Goal: Share content

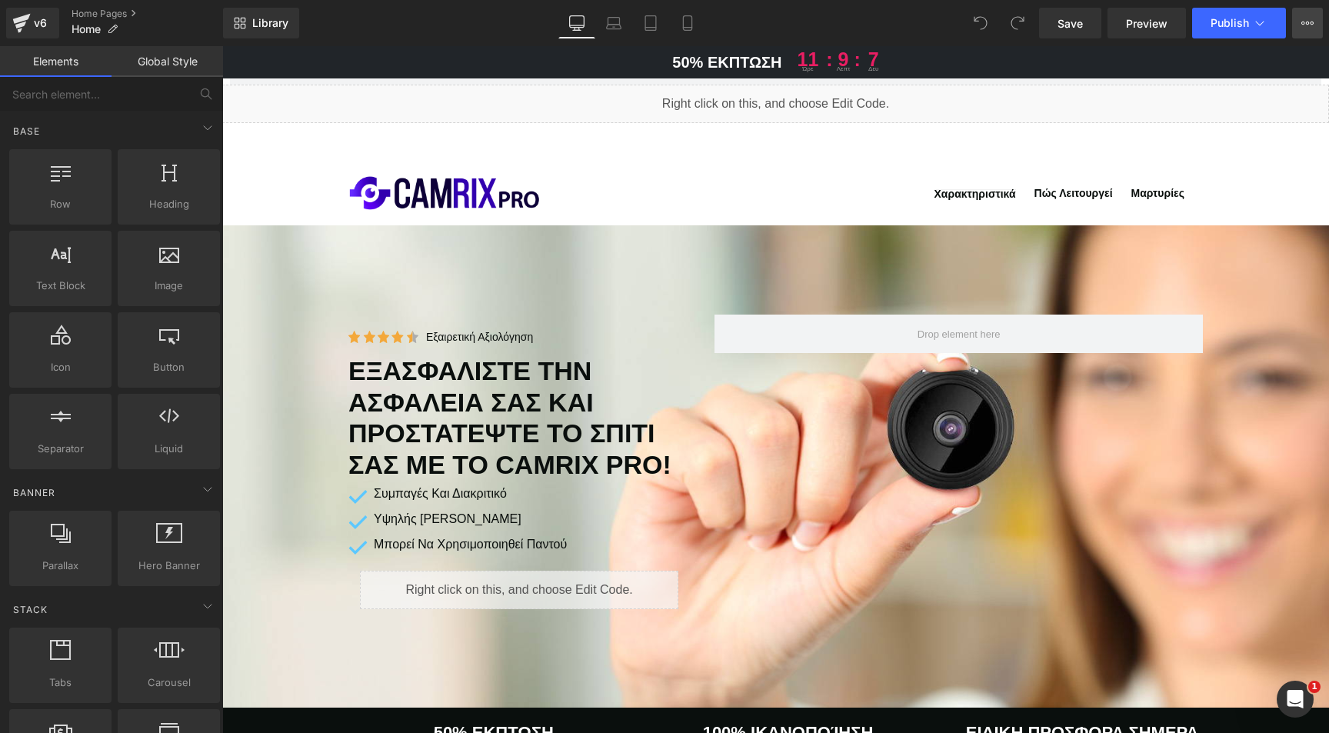
click at [1303, 18] on icon at bounding box center [1307, 23] width 12 height 12
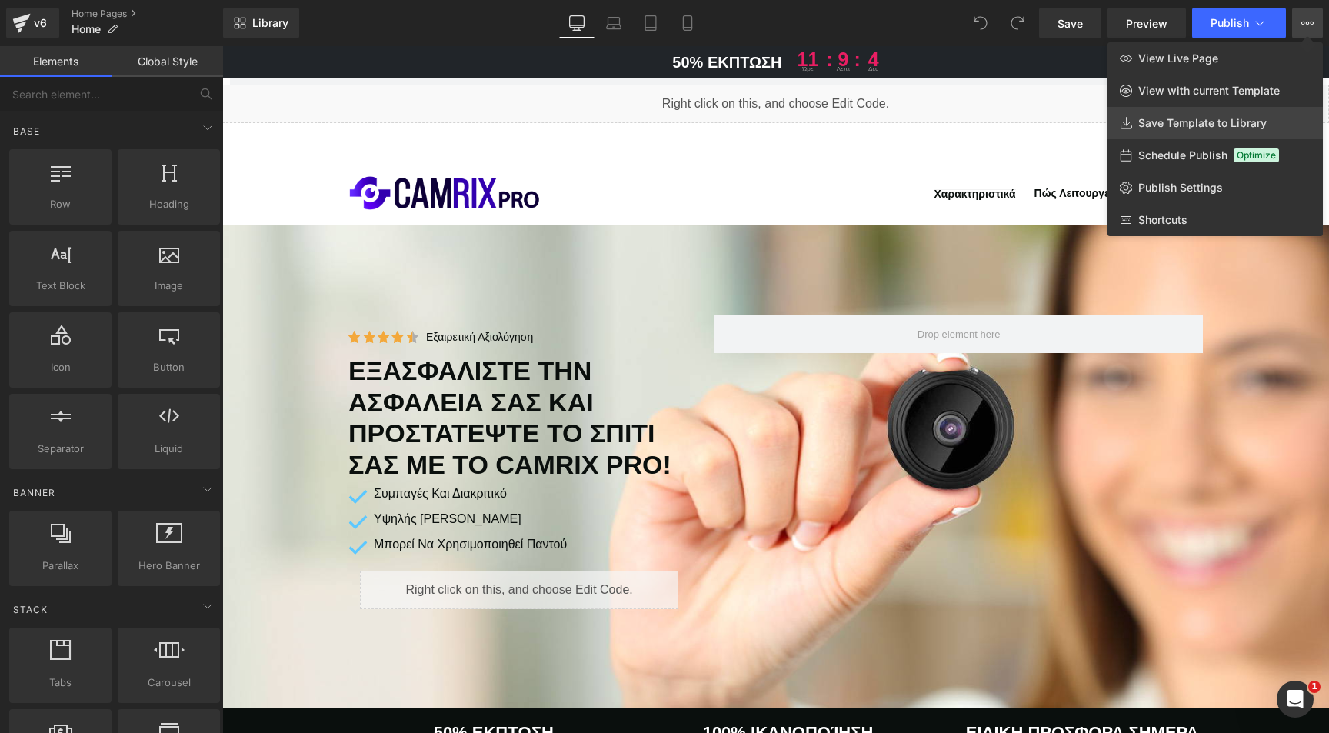
click at [1177, 122] on span "Save Template to Library" at bounding box center [1202, 123] width 128 height 14
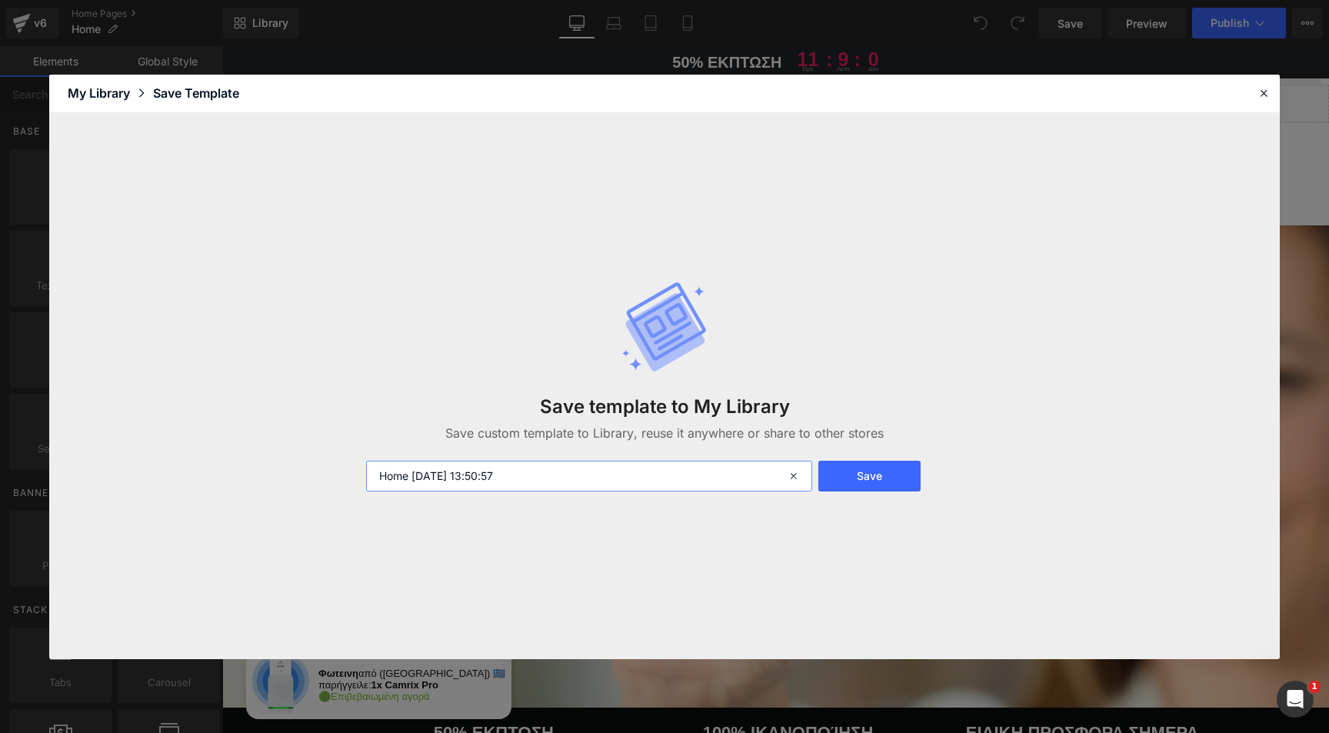
drag, startPoint x: 526, startPoint y: 474, endPoint x: 415, endPoint y: 477, distance: 111.6
click at [415, 477] on input "Home [DATE] 13:50:57" at bounding box center [589, 476] width 446 height 31
type input "Home page GR"
click at [881, 478] on button "Save" at bounding box center [869, 476] width 102 height 31
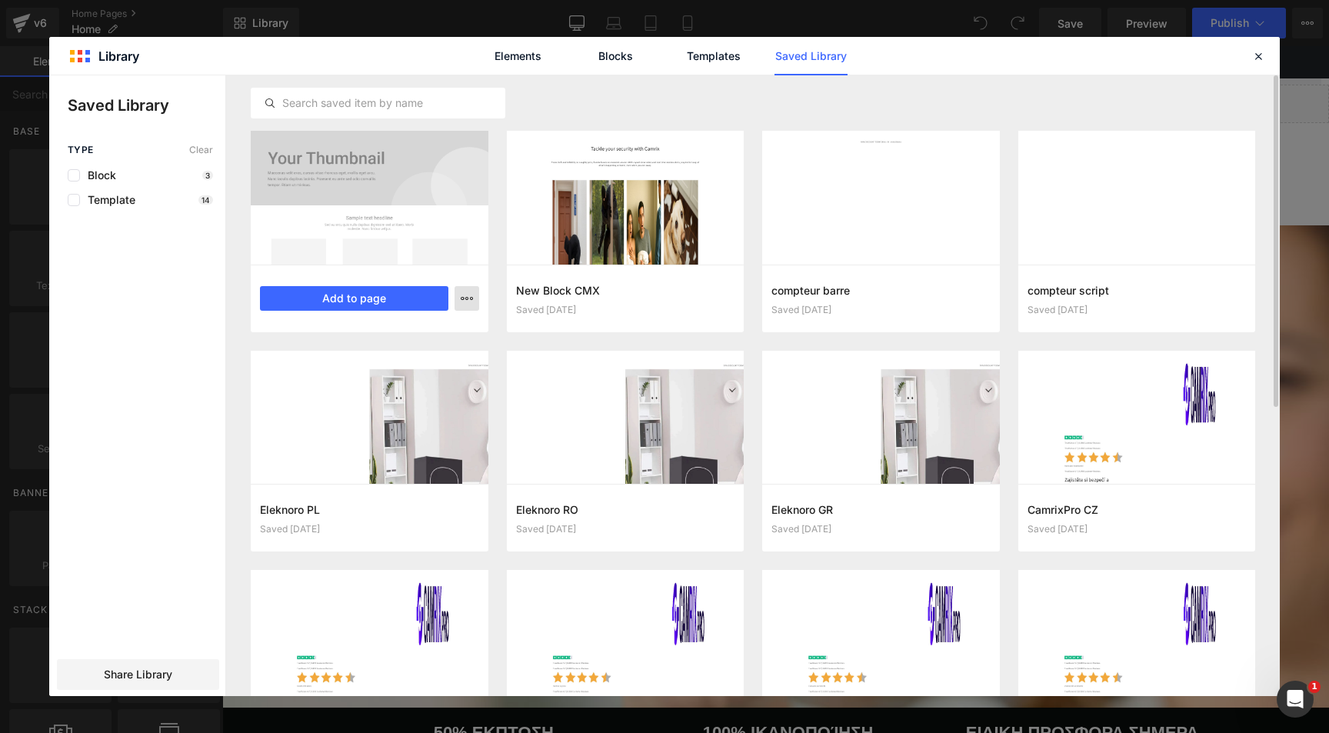
click at [461, 303] on icon "button" at bounding box center [467, 298] width 12 height 12
click at [140, 668] on div at bounding box center [664, 385] width 1230 height 621
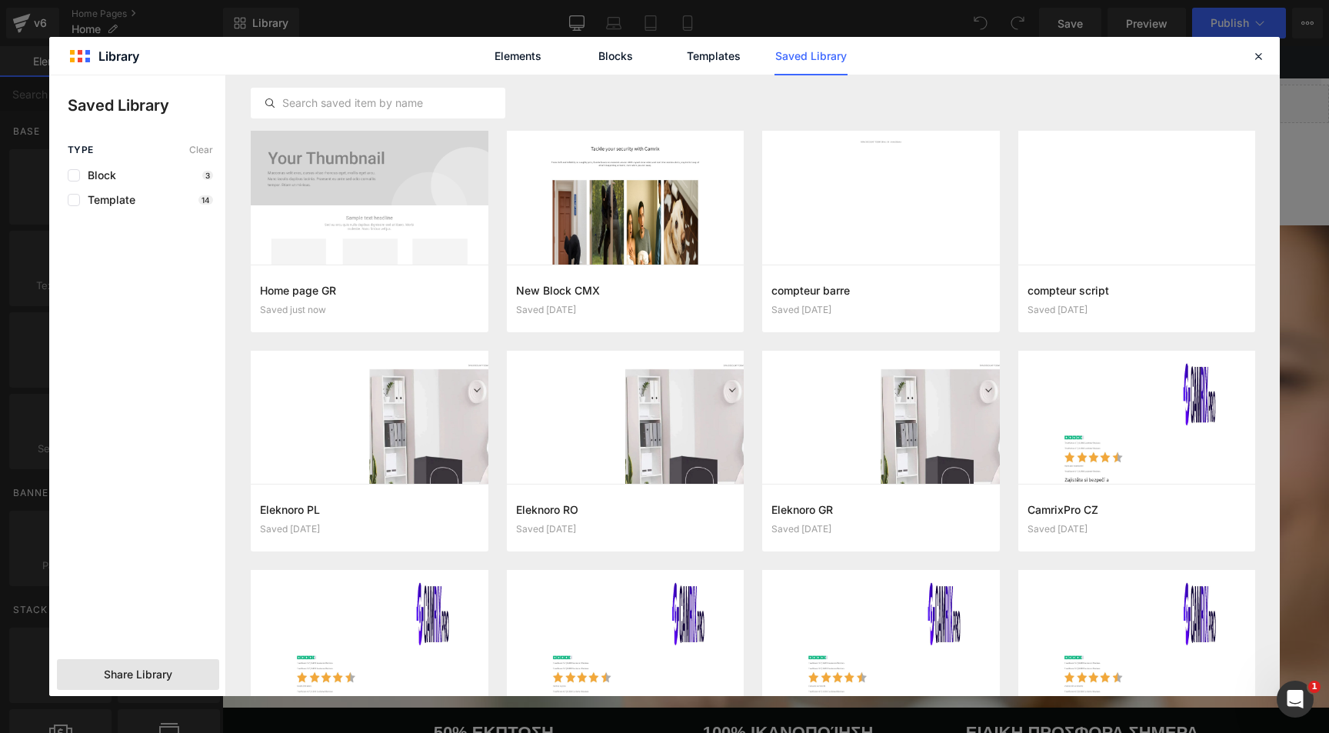
click at [134, 673] on span "Share Library" at bounding box center [138, 674] width 68 height 15
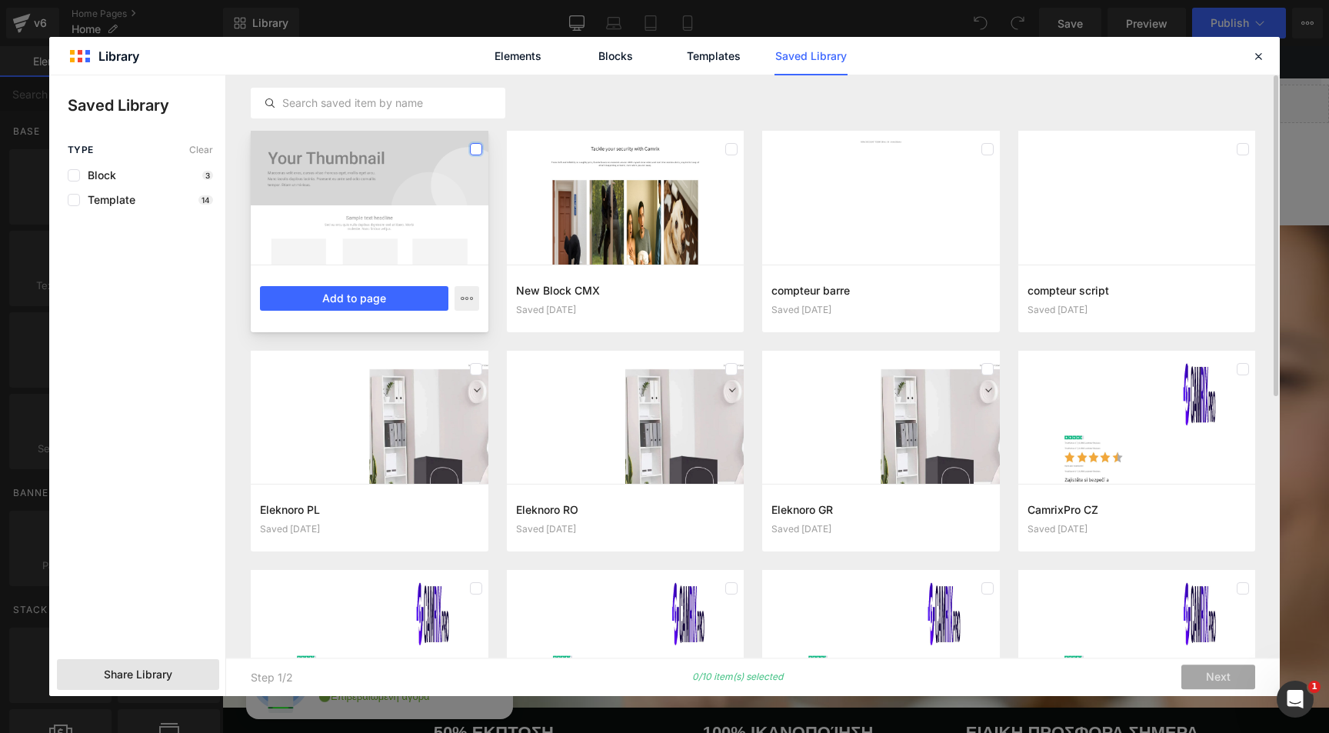
click at [476, 146] on label at bounding box center [476, 149] width 12 height 12
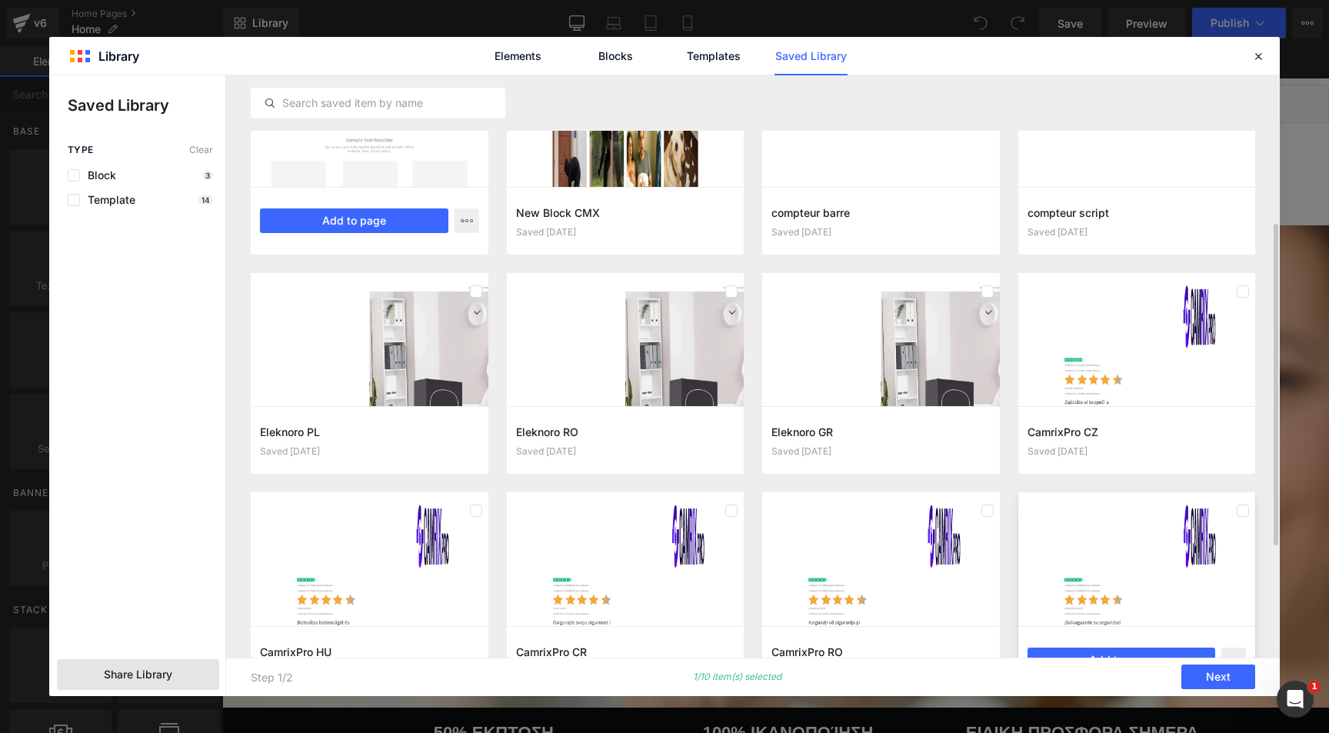
scroll to position [228, 0]
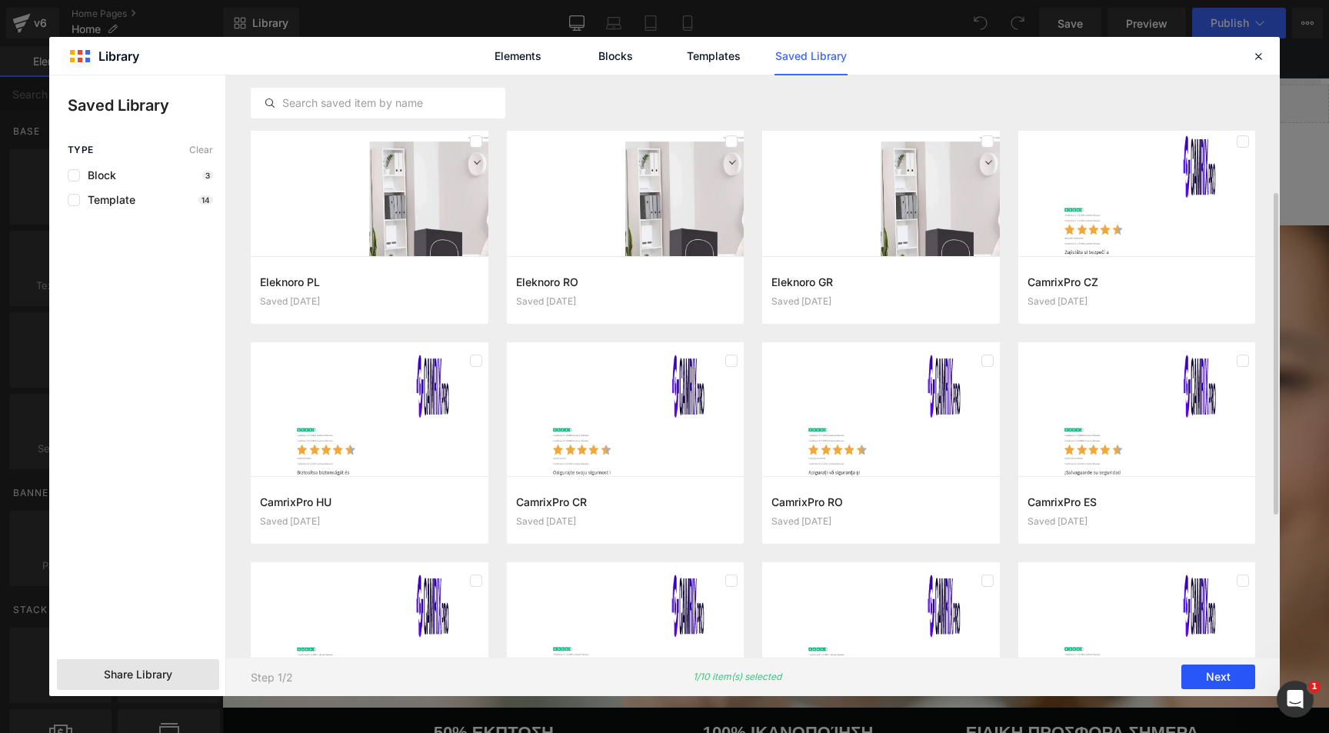
click at [1229, 677] on button "Next" at bounding box center [1218, 677] width 74 height 25
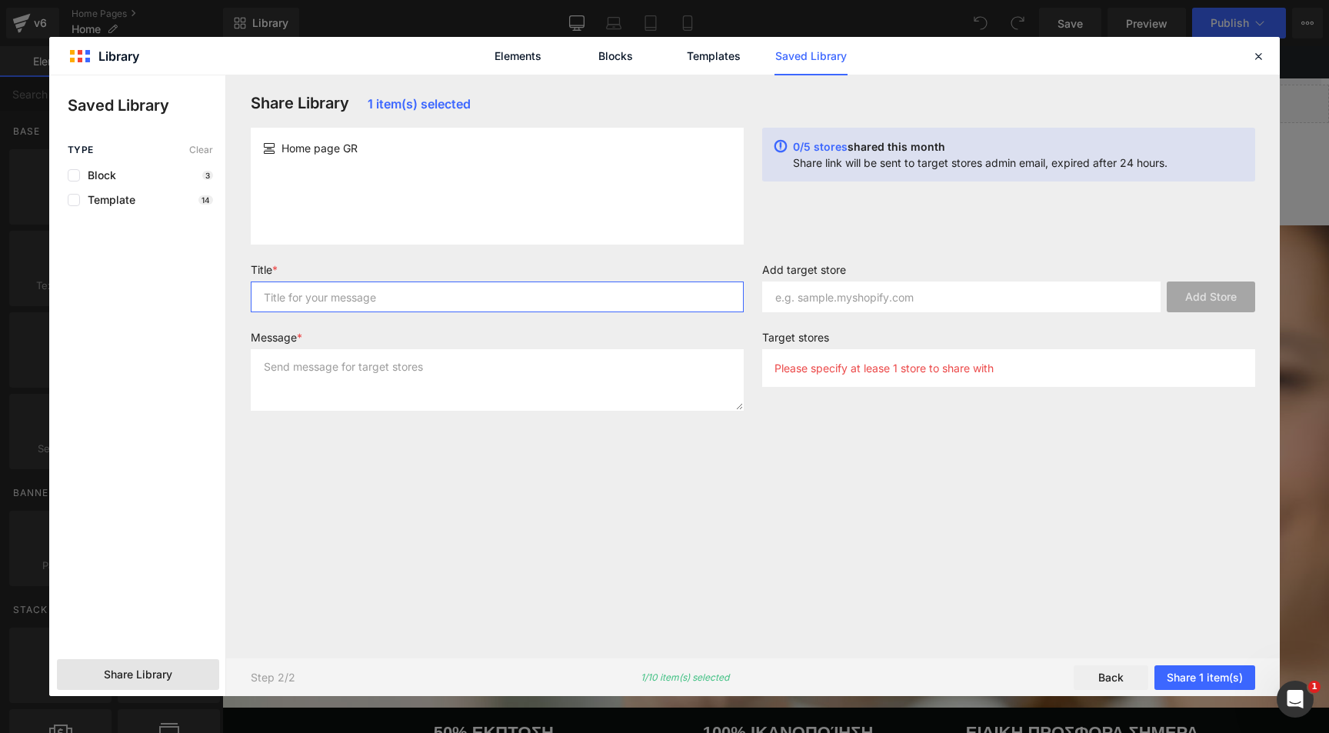
click at [308, 301] on input "text" at bounding box center [497, 296] width 493 height 31
type input "ded"
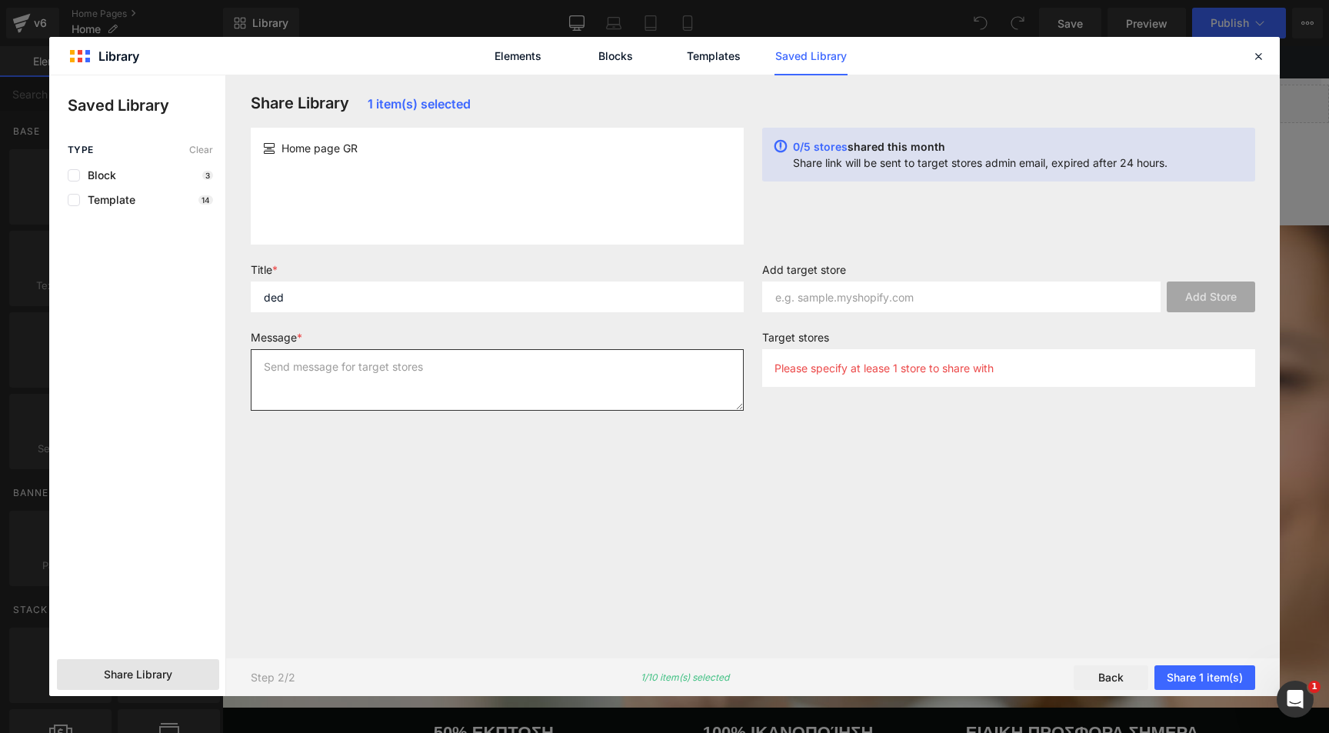
click at [321, 364] on textarea at bounding box center [497, 380] width 493 height 62
type textarea "ded"
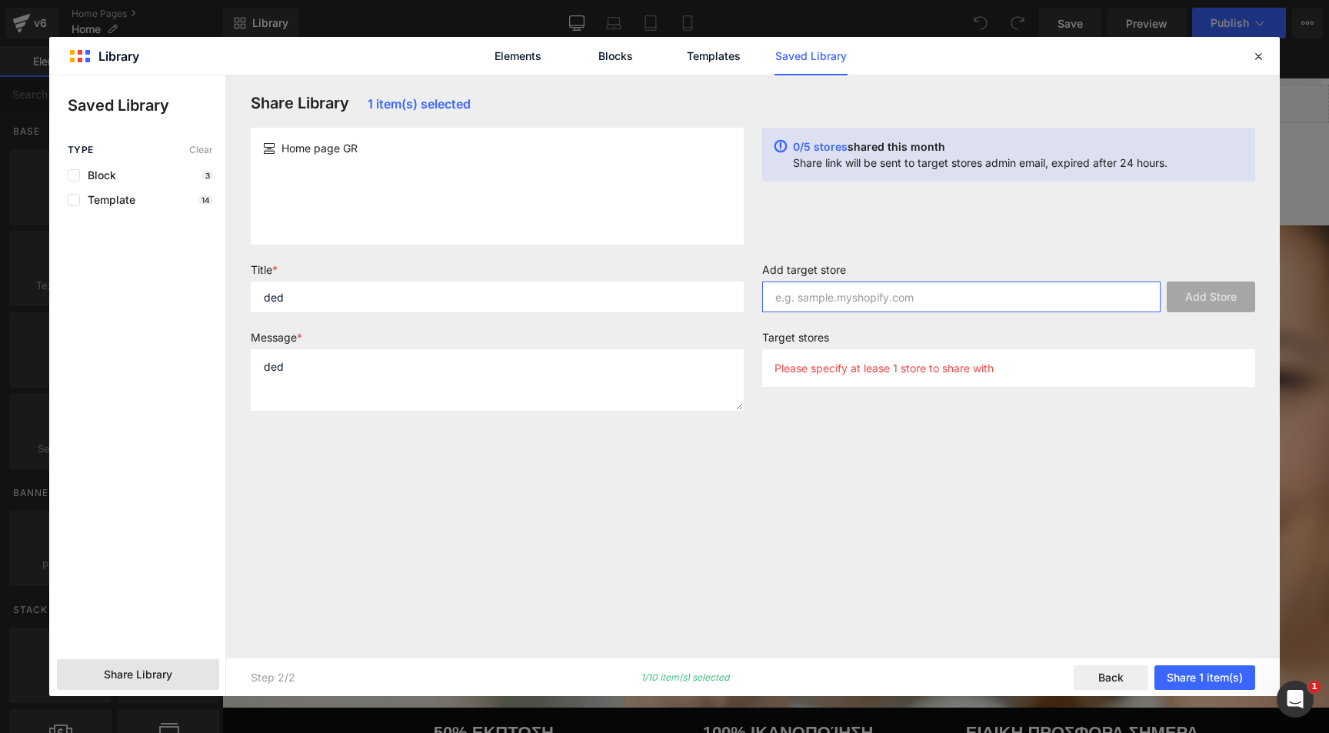
click at [868, 303] on input "text" at bounding box center [961, 296] width 398 height 31
paste input "[DOMAIN_NAME]"
type input "[DOMAIN_NAME]"
click at [1189, 301] on button "Add Store" at bounding box center [1211, 296] width 88 height 31
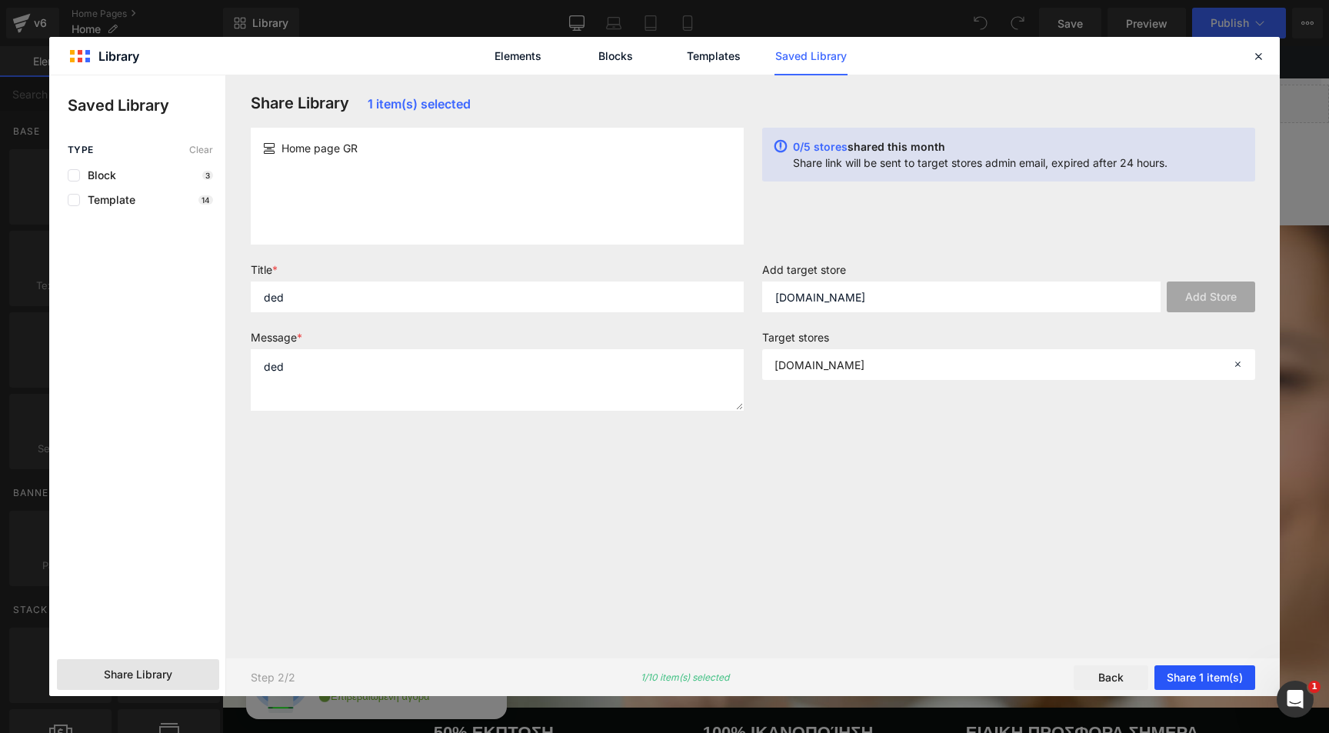
click at [1204, 678] on button "Share 1 item(s)" at bounding box center [1204, 677] width 101 height 25
